Goal: Information Seeking & Learning: Find contact information

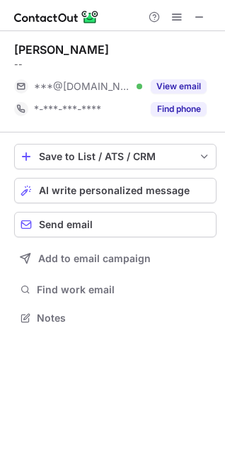
scroll to position [308, 225]
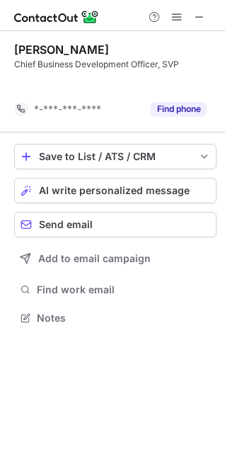
scroll to position [285, 225]
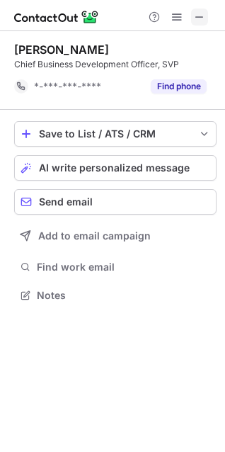
click at [208, 14] on button at bounding box center [199, 17] width 17 height 17
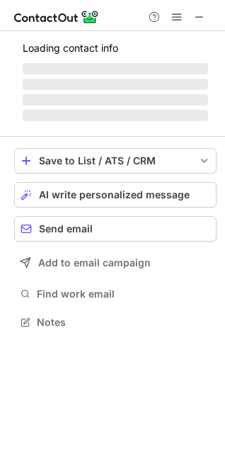
scroll to position [308, 225]
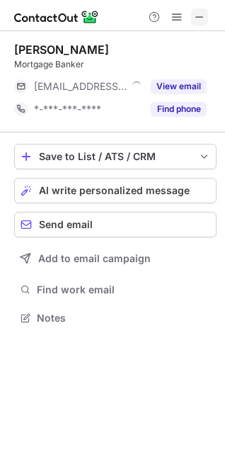
click at [194, 16] on span at bounding box center [199, 16] width 11 height 11
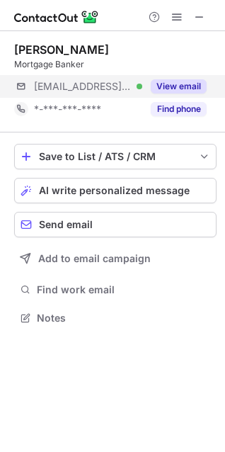
click at [208, 84] on div "***@amerisave.com Verified View email" at bounding box center [115, 86] width 203 height 23
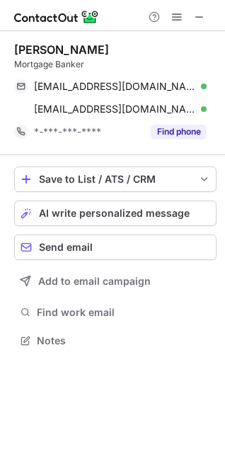
scroll to position [331, 225]
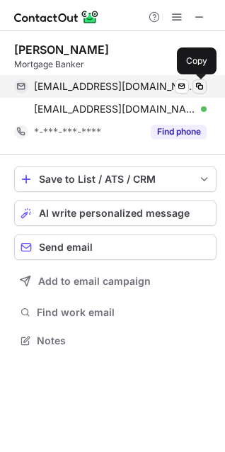
click at [202, 87] on span at bounding box center [199, 86] width 11 height 11
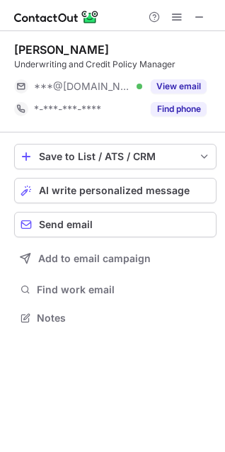
scroll to position [308, 225]
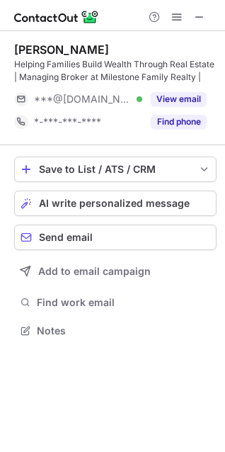
scroll to position [321, 225]
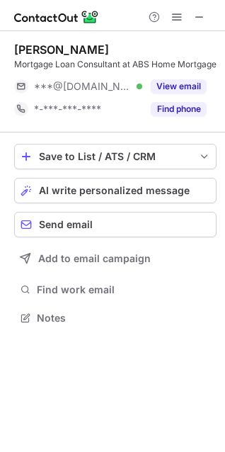
scroll to position [321, 225]
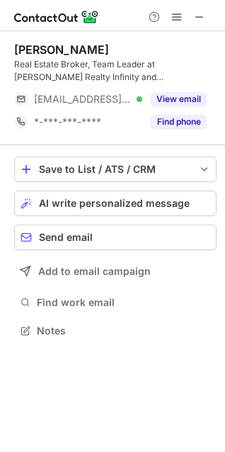
scroll to position [321, 225]
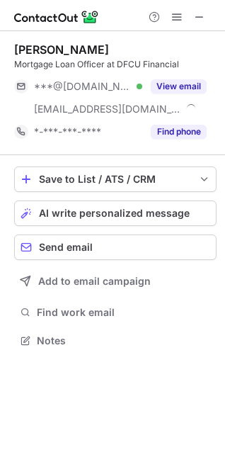
scroll to position [331, 225]
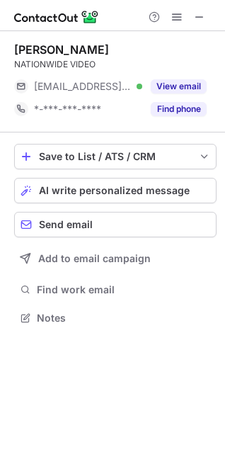
scroll to position [308, 225]
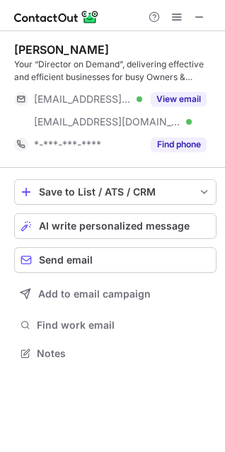
scroll to position [344, 225]
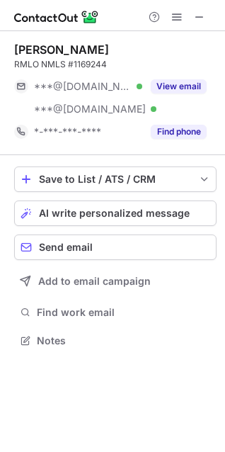
scroll to position [331, 225]
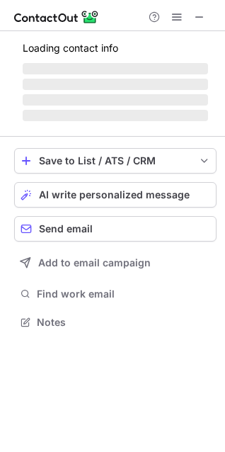
scroll to position [331, 225]
